Goal: Information Seeking & Learning: Learn about a topic

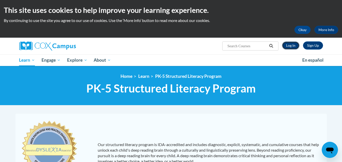
click at [293, 45] on link "Log In" at bounding box center [290, 46] width 17 height 8
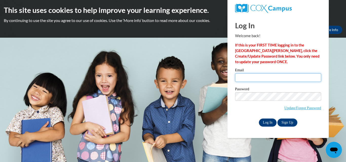
type input "makaylakaster@gmail.com"
click at [264, 122] on input "Log In" at bounding box center [268, 123] width 18 height 8
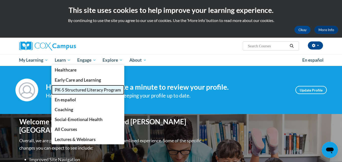
click at [78, 86] on link "PK-5 Structured Literacy Program" at bounding box center [87, 90] width 73 height 10
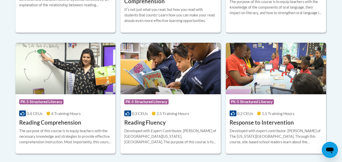
scroll to position [456, 0]
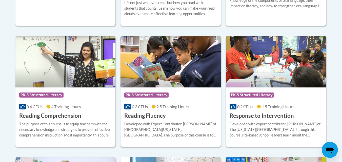
click at [151, 119] on h3 "Reading Fluency" at bounding box center [145, 116] width 42 height 8
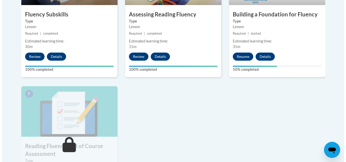
scroll to position [304, 0]
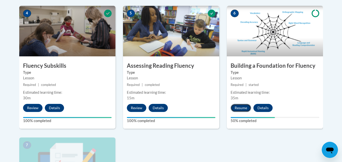
click at [240, 109] on button "Resume" at bounding box center [241, 108] width 21 height 8
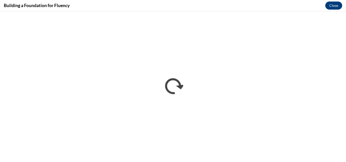
scroll to position [0, 0]
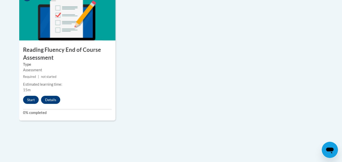
scroll to position [423, 0]
